Goal: Go to known website: Go to known website

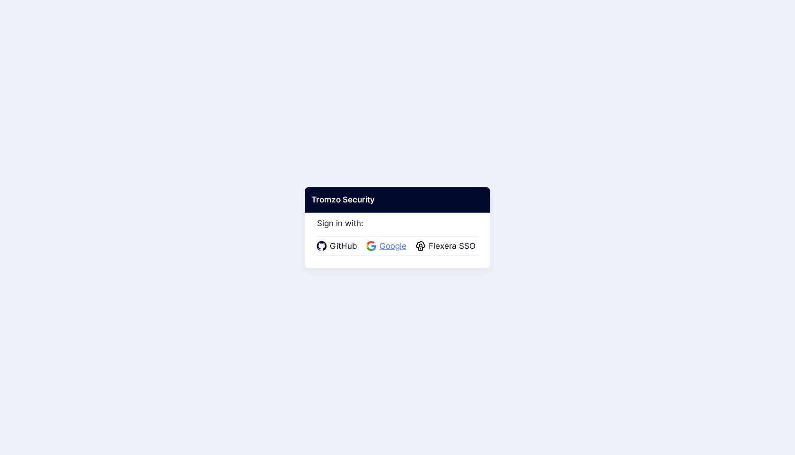
click at [389, 248] on span "Google" at bounding box center [393, 246] width 33 height 12
